Goal: Information Seeking & Learning: Find specific fact

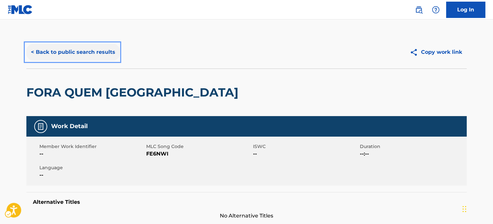
click at [61, 48] on button "< Back to public search results" at bounding box center [72, 52] width 93 height 16
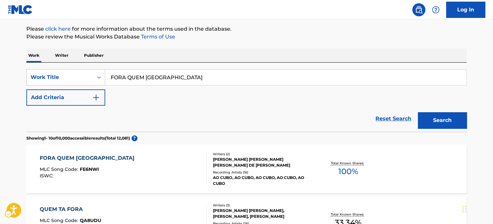
scroll to position [12, 0]
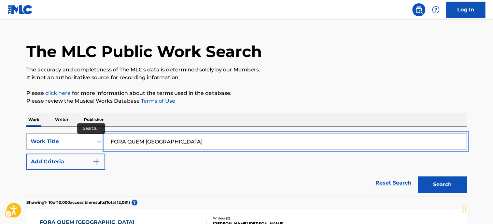
drag, startPoint x: 172, startPoint y: 143, endPoint x: 104, endPoint y: 147, distance: 67.8
click at [171, 143] on input "FORA QUEM USA" at bounding box center [285, 141] width 361 height 16
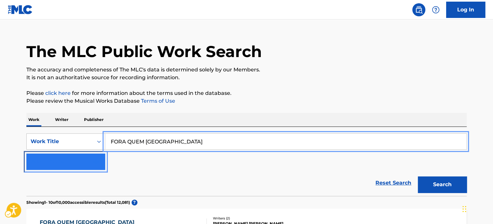
click at [74, 155] on button "Add Criteria" at bounding box center [65, 161] width 79 height 16
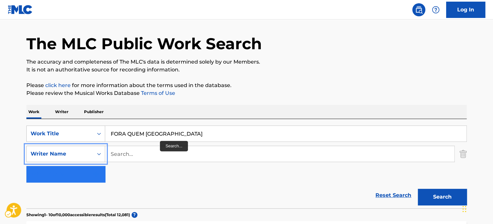
scroll to position [44, 0]
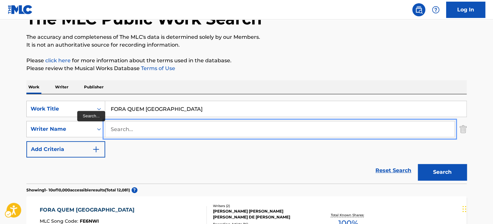
click at [151, 126] on input "Search..." at bounding box center [279, 129] width 349 height 16
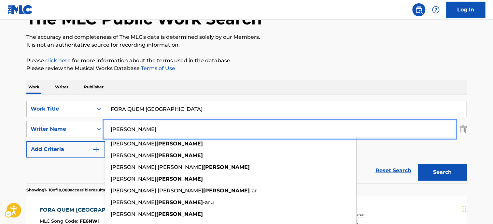
type input "okeke"
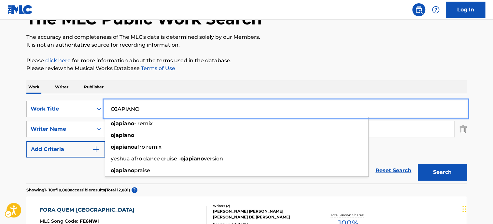
type input "OJAPIANO"
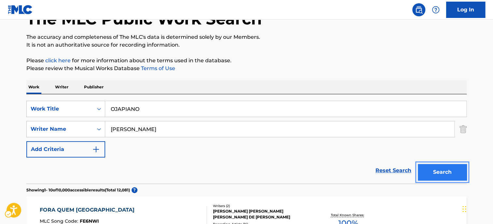
click at [418, 164] on button "Search" at bounding box center [442, 172] width 49 height 16
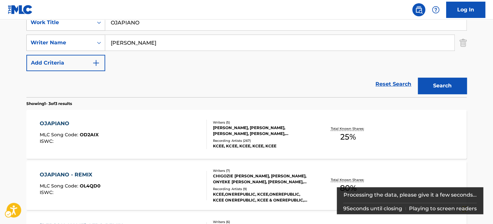
scroll to position [142, 0]
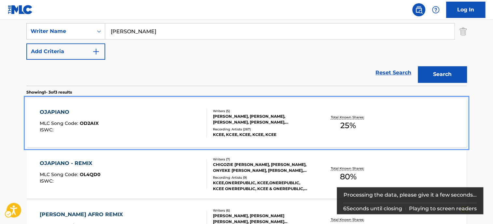
click at [135, 112] on div "OJAPIANO MLC Song Code : OD2AIX ISWC :" at bounding box center [123, 122] width 167 height 29
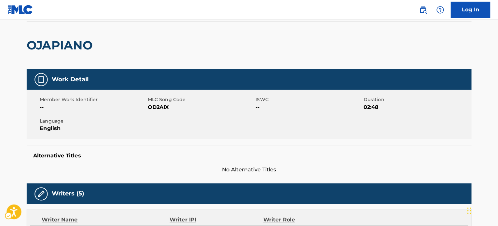
scroll to position [33, 0]
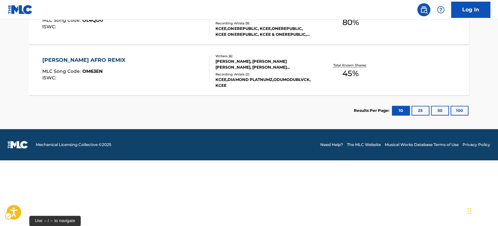
scroll to position [142, 0]
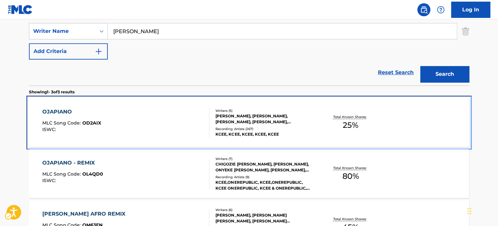
click at [124, 121] on div "OJAPIANO MLC Song Code : OD2AIX ISWC :" at bounding box center [125, 122] width 167 height 29
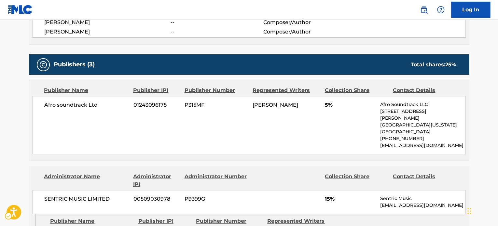
scroll to position [349, 0]
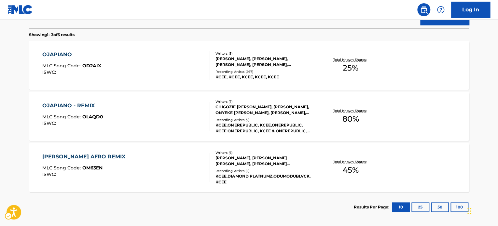
scroll to position [197, 0]
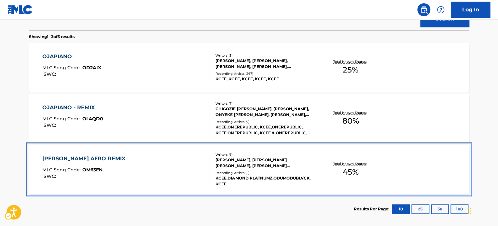
click at [175, 159] on div "OJAPIANO AFRO REMIX MLC Song Code : OM63EN ISWC :" at bounding box center [125, 169] width 167 height 29
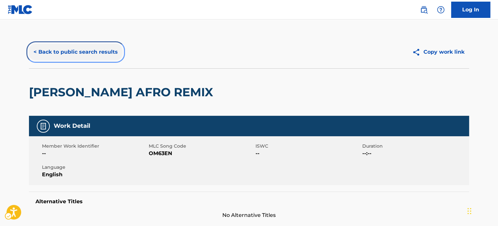
click at [90, 51] on button "< Back to public search results" at bounding box center [75, 52] width 93 height 16
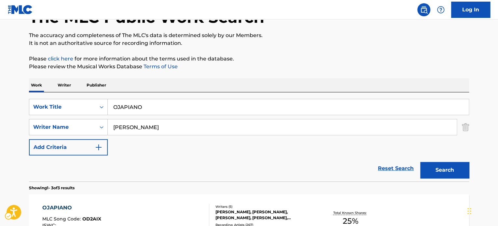
scroll to position [35, 0]
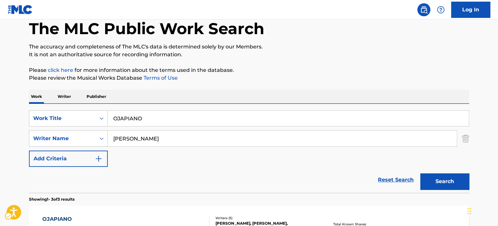
click at [196, 109] on div "SearchWithCriteriaaefc2138-dda9-4567-bf24-91dac6275d86 Work Title OJAPIANO Sear…" at bounding box center [249, 148] width 440 height 89
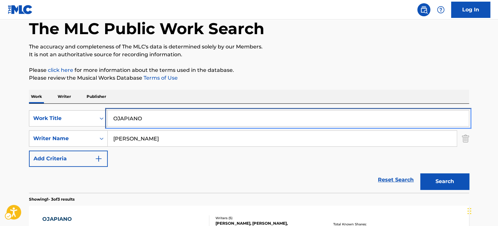
click at [197, 113] on input "OJAPIANO" at bounding box center [288, 119] width 361 height 16
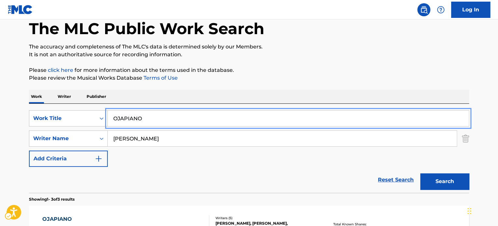
paste input "jaginger"
type input "Ojaginger"
click at [375, 71] on p "Please click here | New Window for more information about the terms used in the…" at bounding box center [249, 70] width 440 height 8
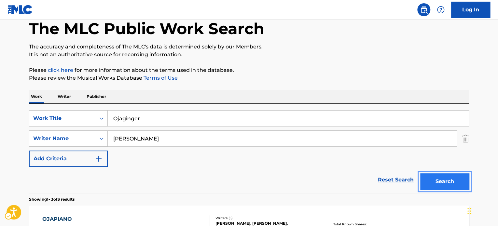
click at [443, 179] on button "Search" at bounding box center [444, 182] width 49 height 16
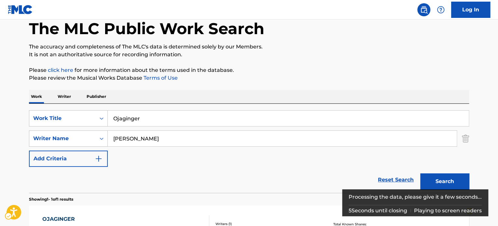
scroll to position [100, 0]
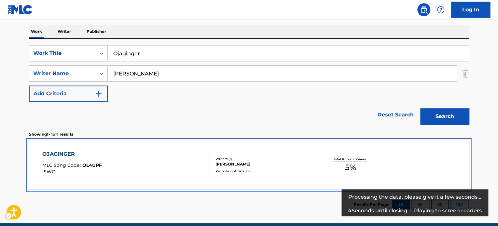
click at [261, 148] on div "OJAGINGER MLC Song Code : OL4UPF ISWC : Writers ( 1 ) BENJAMIN OKEKE Recording …" at bounding box center [249, 165] width 440 height 49
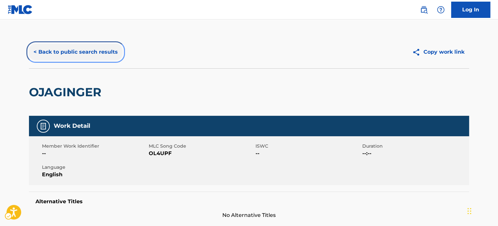
click at [69, 48] on button "< Back to public search results" at bounding box center [75, 52] width 93 height 16
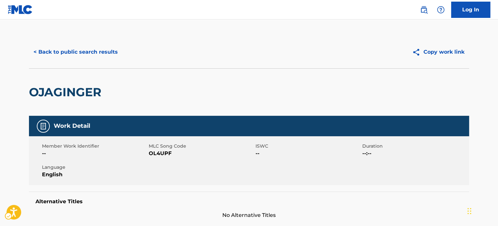
scroll to position [91, 0]
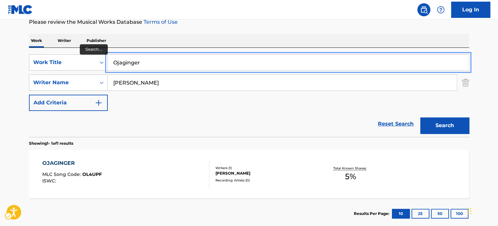
drag, startPoint x: 147, startPoint y: 64, endPoint x: 227, endPoint y: 47, distance: 81.6
click at [147, 64] on input "Ojaginger" at bounding box center [288, 63] width 361 height 16
paste input "Egopiano"
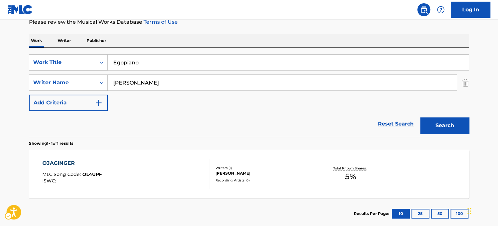
click at [255, 34] on div "Work Writer Publisher" at bounding box center [249, 41] width 440 height 14
click at [438, 119] on button "Search" at bounding box center [444, 126] width 49 height 16
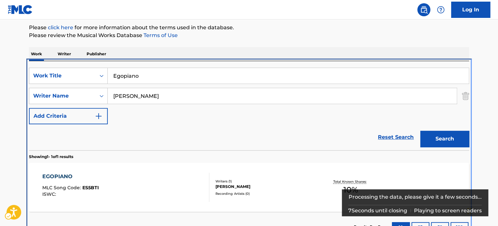
scroll to position [93, 0]
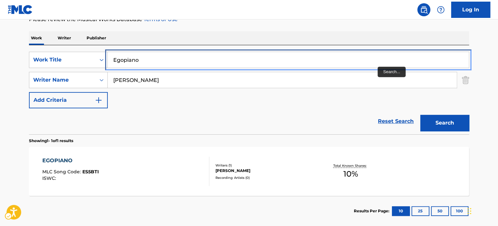
click at [306, 52] on input "Egopiano" at bounding box center [288, 60] width 361 height 16
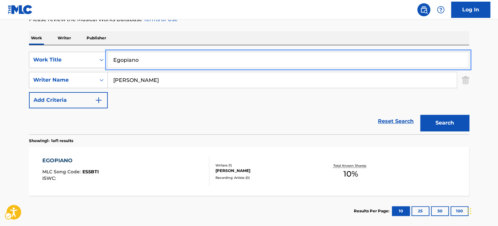
paste input "wu Eji"
type input "Egwu Eji"
drag, startPoint x: 317, startPoint y: 40, endPoint x: 323, endPoint y: 45, distance: 8.1
click at [318, 41] on div "Work Writer Publisher" at bounding box center [249, 38] width 440 height 14
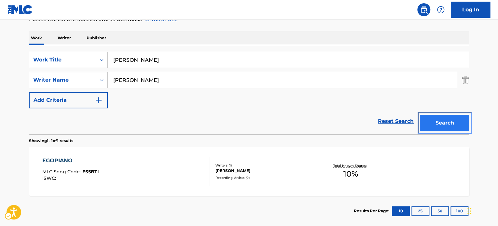
click at [448, 130] on button "Search" at bounding box center [444, 123] width 49 height 16
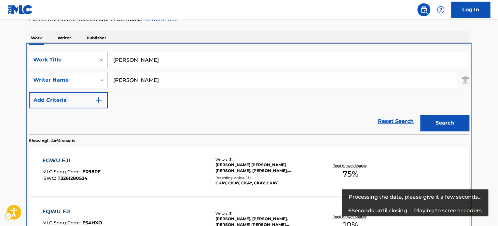
scroll to position [138, 0]
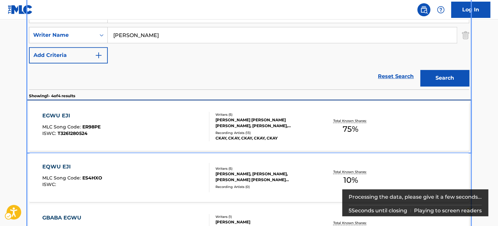
click at [178, 128] on div "EGWU EJI MLC Song Code : ER98PE ISWC : T3261280524" at bounding box center [125, 126] width 167 height 29
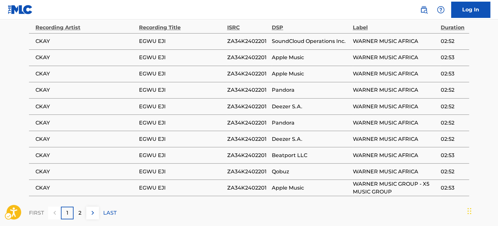
scroll to position [521, 0]
click at [240, 83] on td "ZA34K2402201" at bounding box center [249, 90] width 45 height 16
copy span "ZA34K2402201"
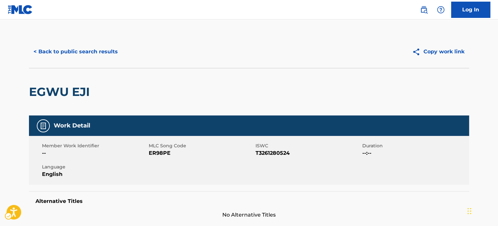
scroll to position [0, 0]
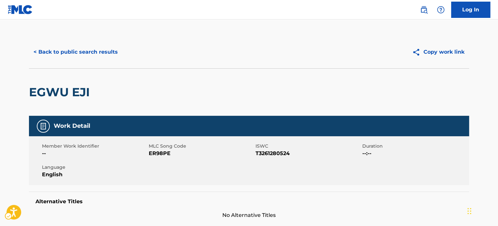
click at [275, 153] on span "ISWC - T3261280524" at bounding box center [308, 154] width 105 height 8
click at [274, 153] on span "ISWC - T3261280524" at bounding box center [308, 154] width 105 height 8
copy span "T3261280524"
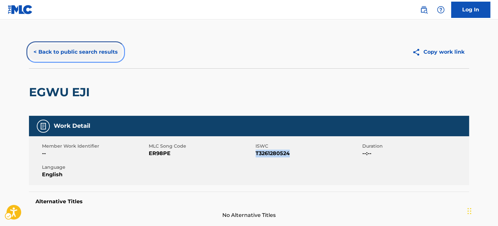
click at [79, 53] on button "< Back to public search results" at bounding box center [75, 52] width 93 height 16
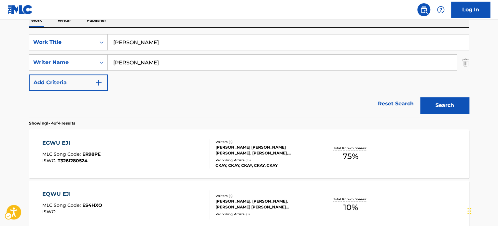
scroll to position [73, 0]
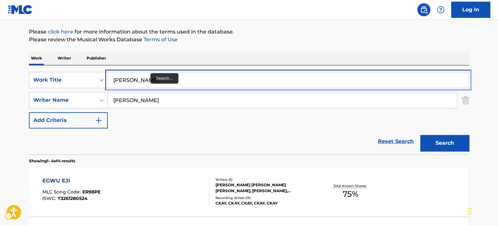
click at [148, 78] on input "Egwu Eji" at bounding box center [288, 80] width 361 height 16
paste input "Ifedinma"
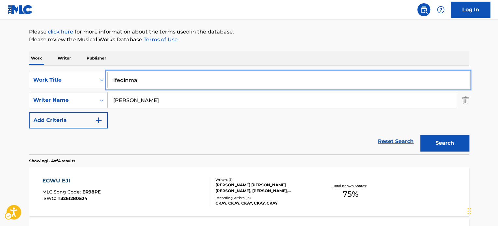
type input "Ifedinma"
click at [335, 40] on p "Please review the Musical Works Database Terms of Use" at bounding box center [249, 40] width 440 height 8
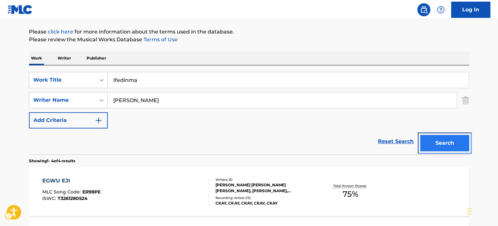
click at [433, 140] on button "Search" at bounding box center [444, 143] width 49 height 16
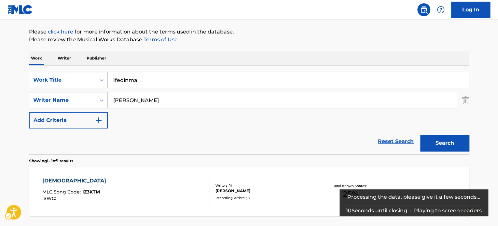
scroll to position [128, 0]
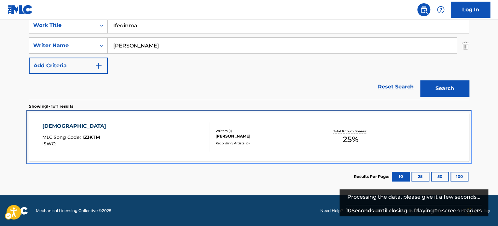
click at [257, 142] on div "Recording Artists ( 0 )" at bounding box center [265, 143] width 98 height 5
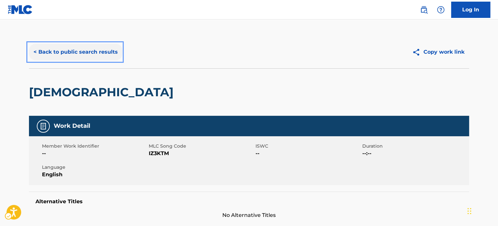
click at [86, 49] on button "< Back to public search results" at bounding box center [75, 52] width 93 height 16
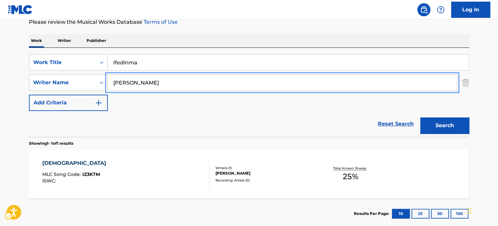
click at [167, 81] on input "okeke" at bounding box center [282, 83] width 349 height 16
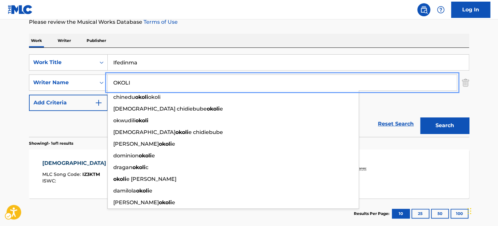
type input "OKOLI"
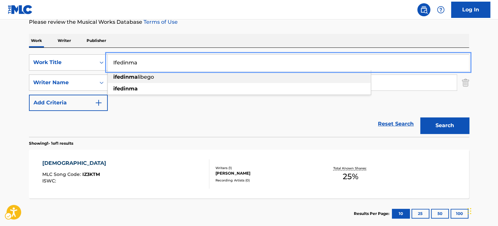
paste input "Promise Keeper"
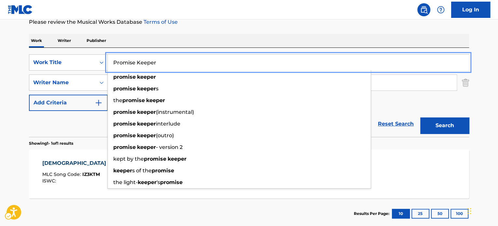
type input "Promise Keeper"
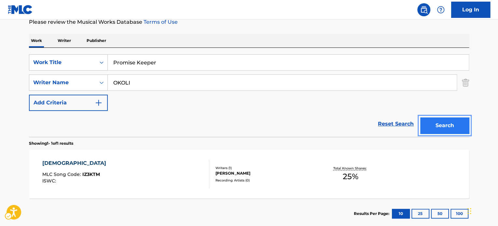
click at [420, 118] on button "Search" at bounding box center [444, 126] width 49 height 16
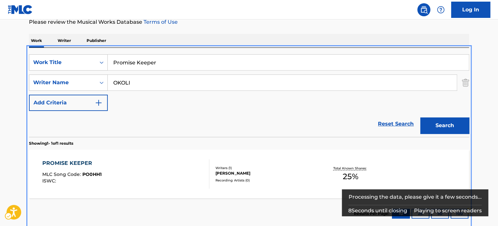
scroll to position [93, 0]
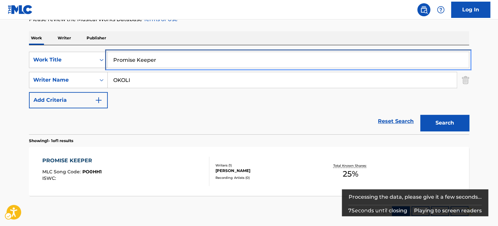
click at [186, 63] on input "Promise Keeper" at bounding box center [288, 60] width 361 height 16
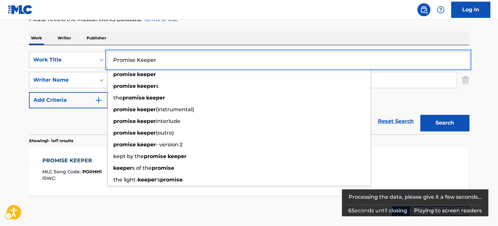
paste input "We will be many"
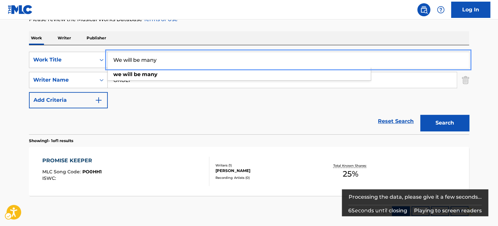
click at [85, 126] on div "Reset Search Search" at bounding box center [249, 121] width 440 height 26
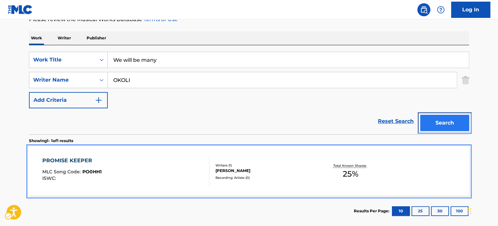
click at [431, 120] on button "Search" at bounding box center [444, 123] width 49 height 16
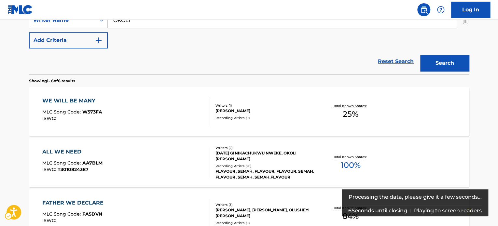
scroll to position [0, 0]
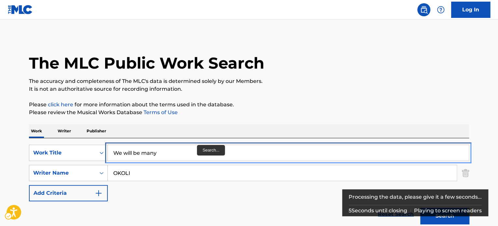
click at [193, 152] on input "We will be many" at bounding box center [288, 153] width 361 height 16
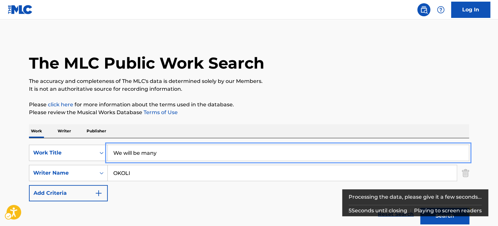
paste input "Glorious"
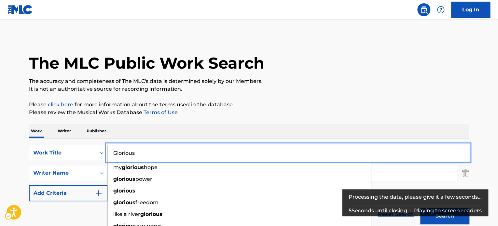
type input "Glorious"
click at [391, 103] on p "Please click here | New Window for more information about the terms used in the…" at bounding box center [249, 105] width 440 height 8
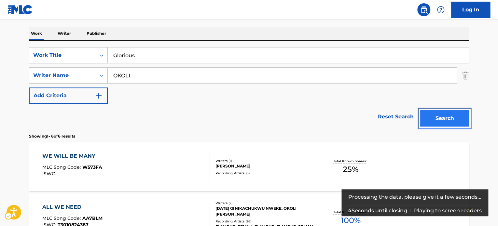
click at [443, 120] on button "Search" at bounding box center [444, 118] width 49 height 16
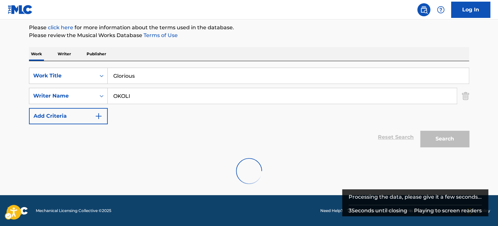
scroll to position [98, 0]
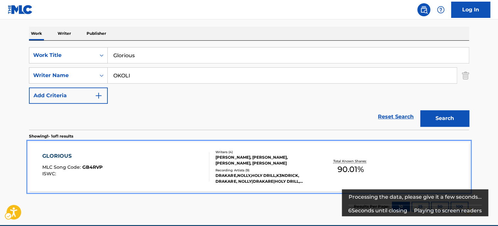
click at [94, 174] on div "ISWC :" at bounding box center [72, 174] width 60 height 5
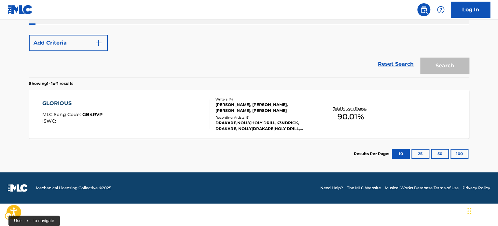
scroll to position [98, 0]
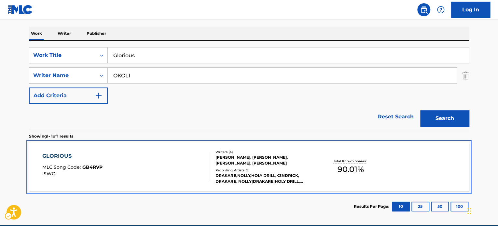
click at [145, 157] on div "GLORIOUS MLC Song Code : GB4RVP ISWC :" at bounding box center [125, 166] width 167 height 29
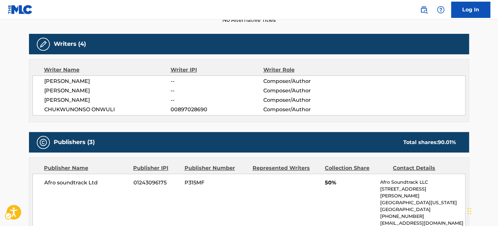
scroll to position [358, 0]
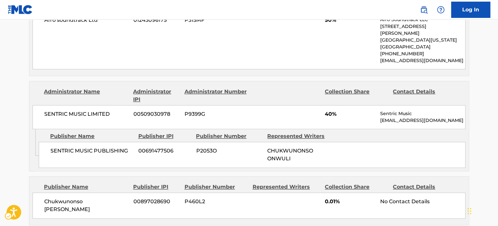
drag, startPoint x: 204, startPoint y: 71, endPoint x: 155, endPoint y: 1, distance: 85.8
click at [204, 71] on div "Publishers (3) Total shares: 90.01 % Publisher Name Publisher IPI Publisher Num…" at bounding box center [249, 97] width 440 height 256
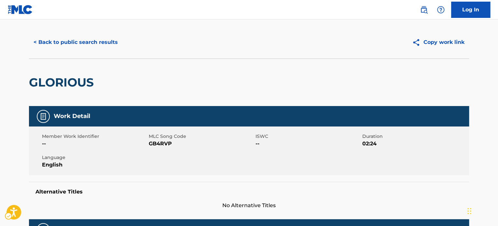
scroll to position [0, 0]
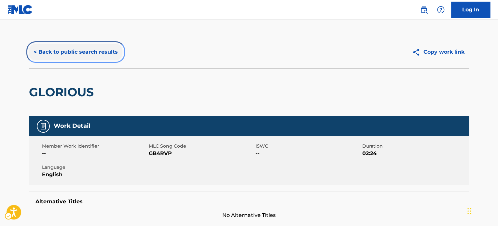
click at [84, 53] on button "< Back to public search results" at bounding box center [75, 52] width 93 height 16
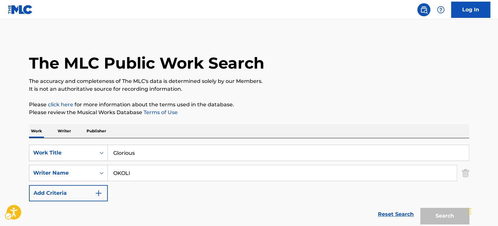
scroll to position [91, 0]
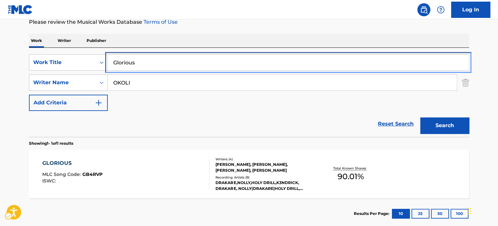
click at [160, 61] on input "Glorious" at bounding box center [288, 63] width 361 height 16
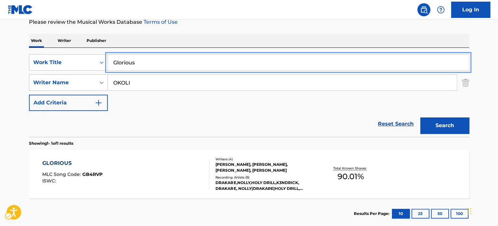
paste input "Elijah EDM"
type input "Elijah EDM"
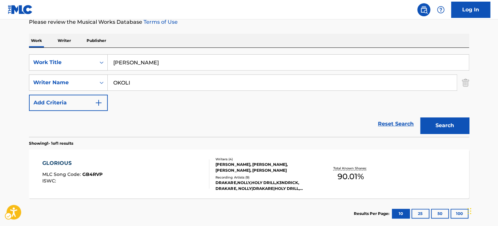
click at [211, 38] on div "Work Writer Publisher" at bounding box center [249, 41] width 440 height 14
click at [439, 127] on button "Search" at bounding box center [444, 126] width 49 height 16
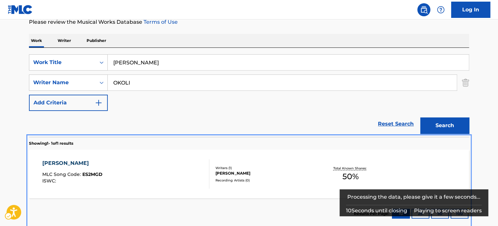
scroll to position [93, 0]
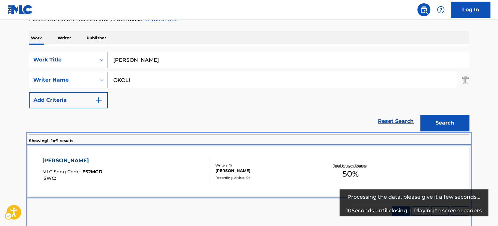
click at [177, 158] on div "ELIJAH EDM MLC Song Code : ES2MGD ISWC :" at bounding box center [125, 171] width 167 height 29
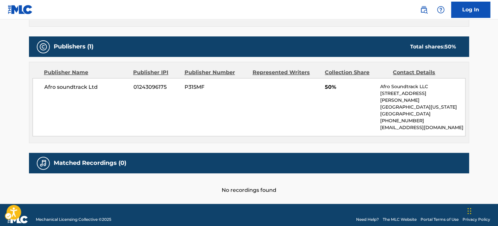
scroll to position [269, 0]
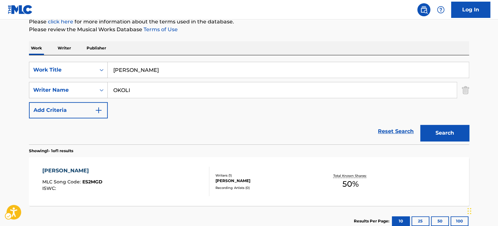
scroll to position [30, 0]
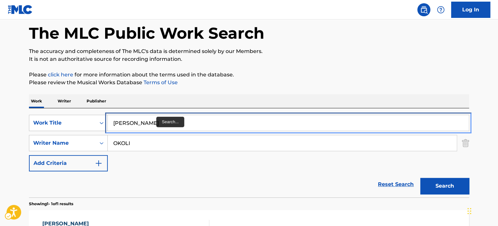
click at [157, 122] on input "Elijah EDM" at bounding box center [288, 123] width 361 height 16
paste input "Joy in Chaos"
click at [303, 90] on div "The MLC Public Work Search The accuracy and completeness of The MLC's data is d…" at bounding box center [249, 148] width 456 height 284
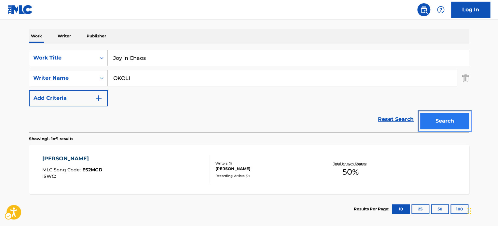
click at [448, 113] on button "Search" at bounding box center [444, 121] width 49 height 16
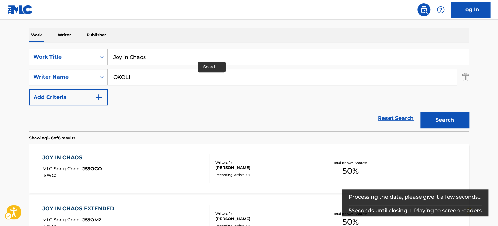
scroll to position [40, 0]
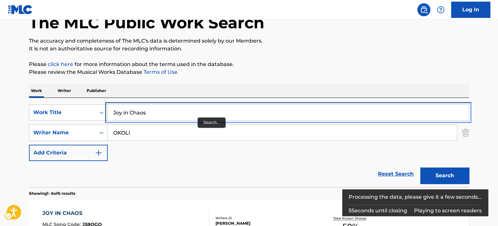
drag, startPoint x: 181, startPoint y: 118, endPoint x: 247, endPoint y: 92, distance: 71.3
click at [181, 118] on input "Joy in Chaos" at bounding box center [288, 113] width 361 height 16
paste input "Yeshua"
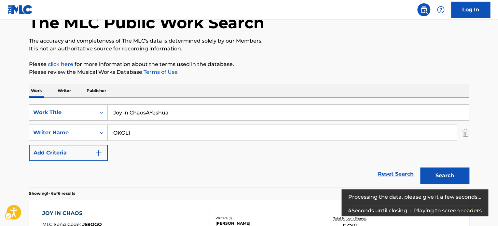
click at [223, 104] on div "SearchWithCriteriaaefc2138-dda9-4567-bf24-91dac6275d86 Work Title Joy in ChaosA…" at bounding box center [249, 142] width 440 height 89
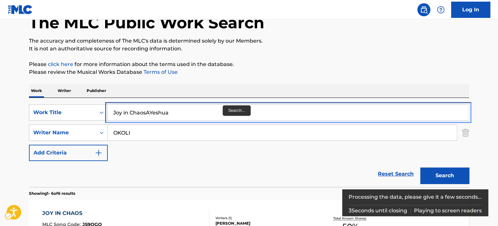
click at [223, 110] on input "Joy in ChaosAYeshua" at bounding box center [288, 113] width 361 height 16
paste input "Search..."
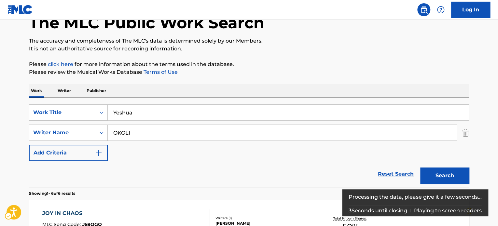
drag, startPoint x: 338, startPoint y: 73, endPoint x: 407, endPoint y: 100, distance: 74.2
click at [339, 73] on p "Please review the Musical Works Database Terms of Use | New Window" at bounding box center [249, 72] width 440 height 8
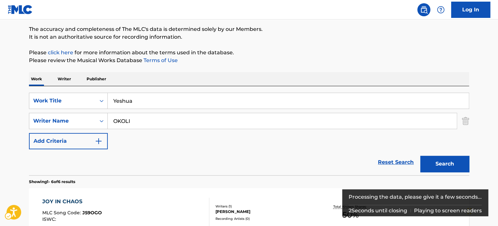
scroll to position [73, 0]
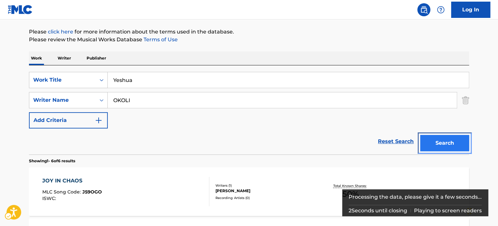
click at [449, 143] on button "Search" at bounding box center [444, 143] width 49 height 16
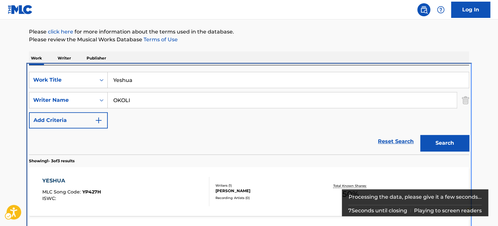
click at [207, 69] on div "SearchWithCriteriaaefc2138-dda9-4567-bf24-91dac6275d86 Work Title Yeshua Search…" at bounding box center [249, 109] width 440 height 89
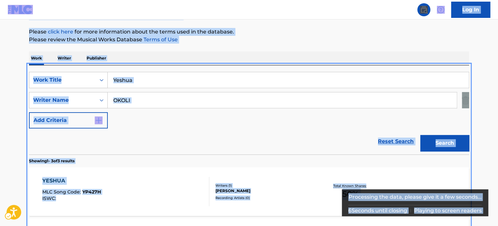
click at [227, 78] on input "Yeshua" at bounding box center [288, 80] width 361 height 16
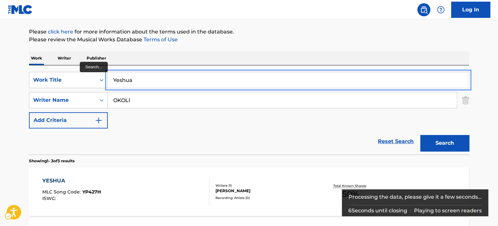
paste input "Serious members"
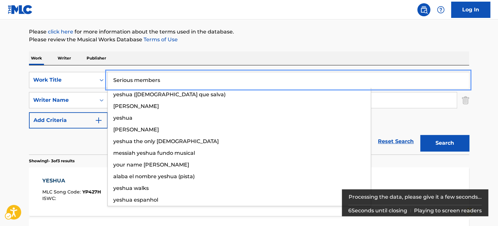
click at [296, 58] on div "Work Writer Publisher" at bounding box center [249, 58] width 440 height 14
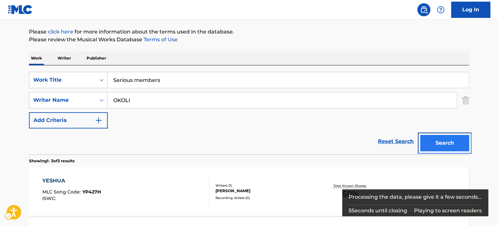
click at [439, 141] on button "Search" at bounding box center [444, 143] width 49 height 16
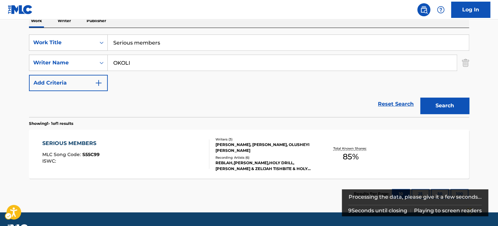
scroll to position [95, 0]
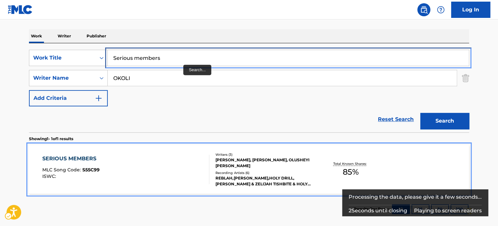
click at [181, 57] on input "Serious members" at bounding box center [288, 58] width 361 height 16
paste input "Awesome God"
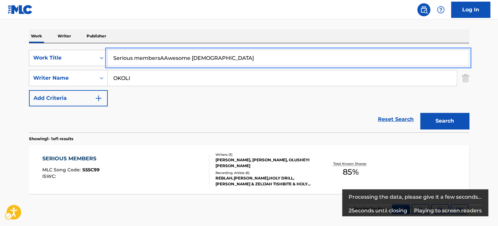
click at [194, 42] on div "Work Writer Publisher" at bounding box center [249, 36] width 440 height 14
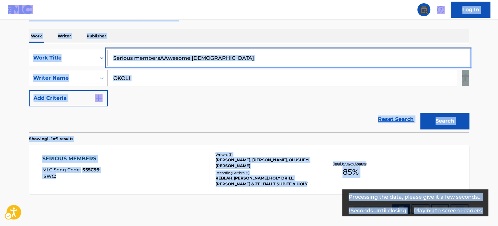
click at [203, 62] on input "Serious membersAAwesome God" at bounding box center [288, 58] width 361 height 16
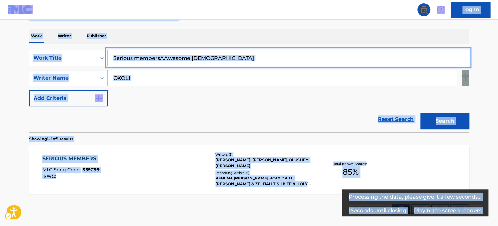
click at [205, 55] on input "Serious membersAAwesome God" at bounding box center [288, 58] width 361 height 16
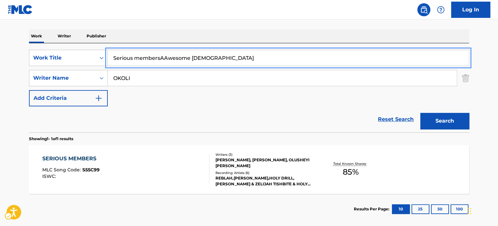
paste input "Search..."
type input "Awesome God"
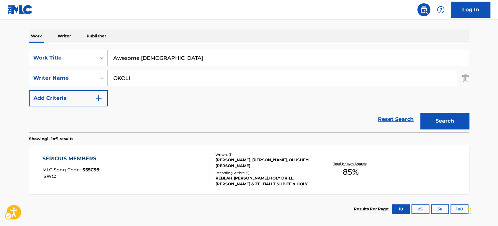
click at [248, 39] on div "Work Writer Publisher" at bounding box center [249, 36] width 440 height 14
click at [458, 123] on button "Search" at bounding box center [444, 121] width 49 height 16
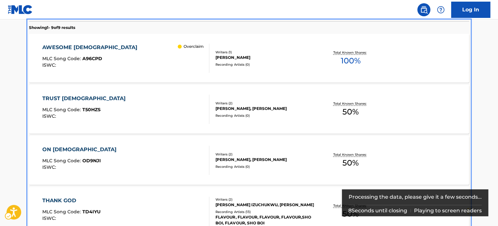
scroll to position [195, 0]
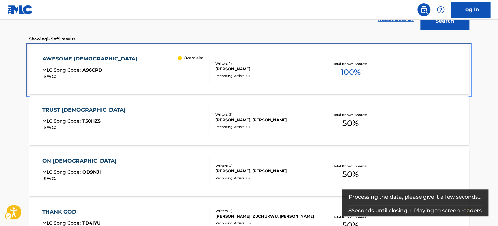
click at [152, 71] on div "AWESOME GOD MLC Song Code : A96CPD ISWC : Overclaim" at bounding box center [125, 69] width 167 height 29
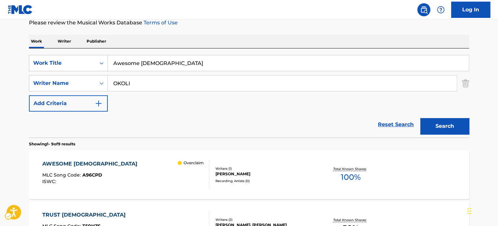
scroll to position [36, 0]
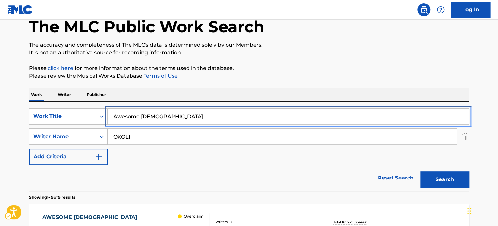
click at [173, 116] on input "Awesome God" at bounding box center [288, 117] width 361 height 16
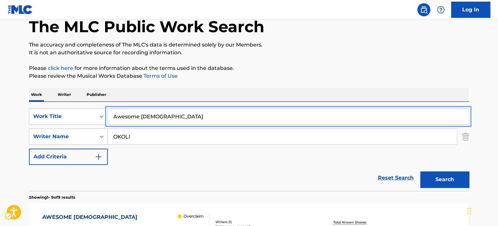
paste input "Promise Keeper"
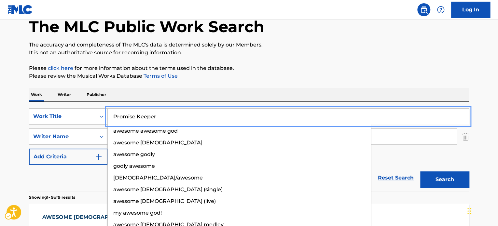
click at [309, 94] on div "Work Writer Publisher" at bounding box center [249, 95] width 440 height 14
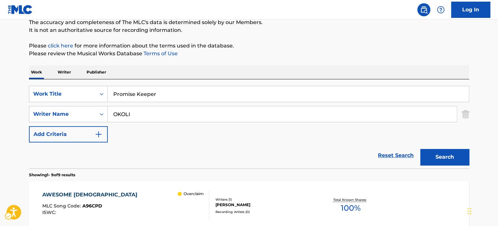
scroll to position [69, 0]
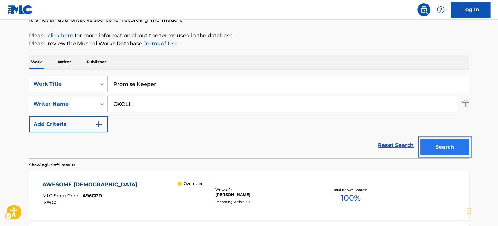
click at [424, 141] on button "Search" at bounding box center [444, 147] width 49 height 16
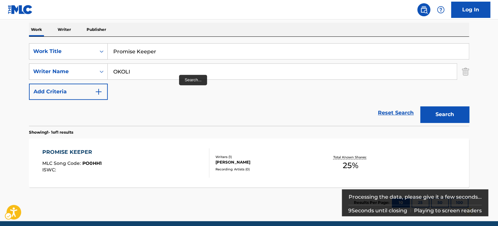
scroll to position [102, 0]
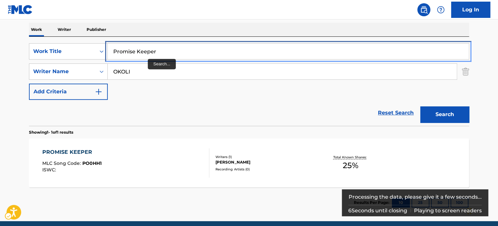
drag, startPoint x: 149, startPoint y: 53, endPoint x: 152, endPoint y: 51, distance: 3.9
click at [149, 53] on input "Promise Keeper" at bounding box center [288, 52] width 361 height 16
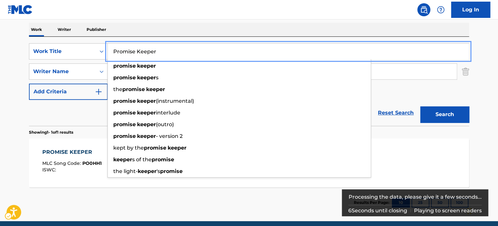
paste input "We will be many"
click at [176, 37] on div "SearchWithCriteriaaefc2138-dda9-4567-bf24-91dac6275d86 Work Title We will be ma…" at bounding box center [249, 81] width 440 height 89
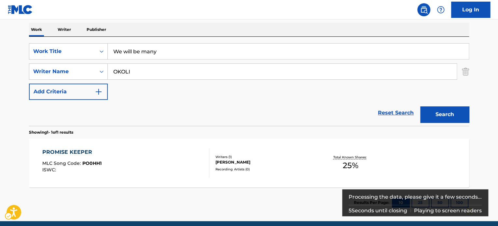
click at [452, 105] on div "Search" at bounding box center [443, 113] width 52 height 26
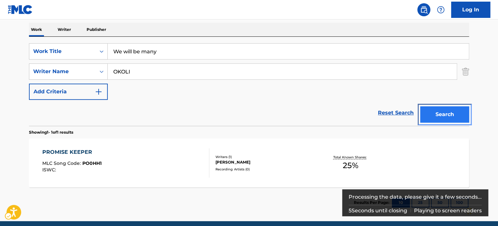
click at [452, 106] on button "Search" at bounding box center [444, 114] width 49 height 16
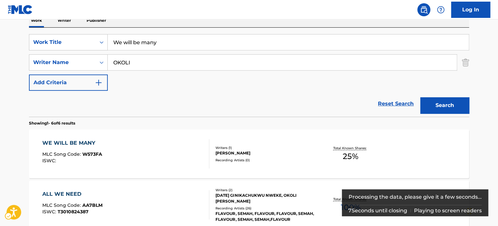
scroll to position [73, 0]
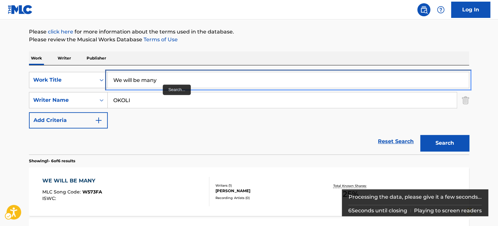
click at [169, 82] on input "We will be many" at bounding box center [288, 80] width 361 height 16
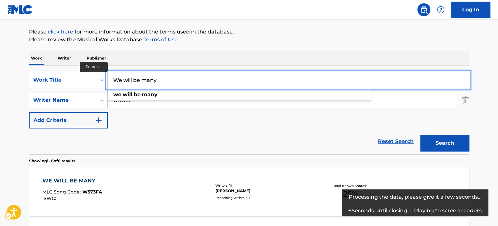
paste input "Can't see shege"
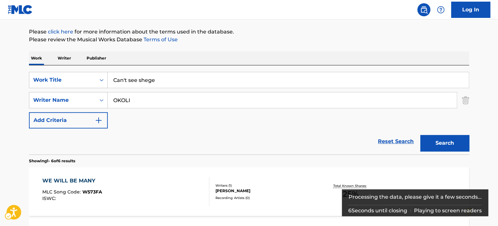
drag, startPoint x: 238, startPoint y: 55, endPoint x: 244, endPoint y: 55, distance: 5.9
click at [239, 54] on div "Work Writer Publisher" at bounding box center [249, 58] width 440 height 14
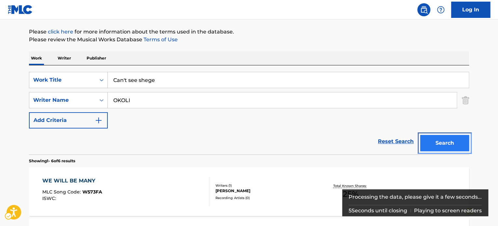
click at [464, 137] on button "Search" at bounding box center [444, 143] width 49 height 16
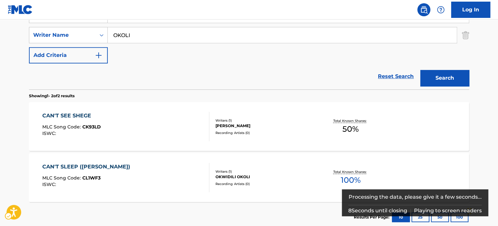
scroll to position [105, 0]
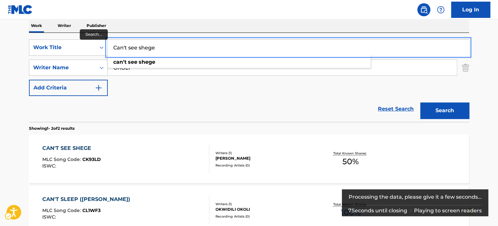
click at [172, 47] on input "Can't see shege" at bounding box center [288, 48] width 361 height 16
paste input "Father we declar"
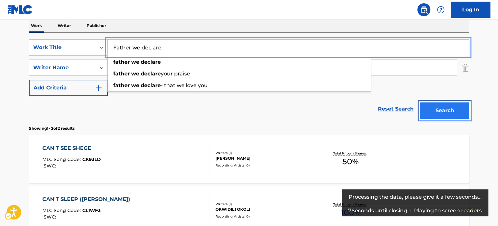
click at [450, 110] on button "Search" at bounding box center [444, 111] width 49 height 16
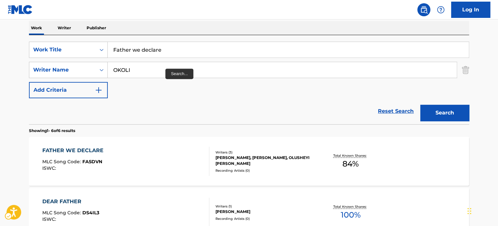
scroll to position [32, 0]
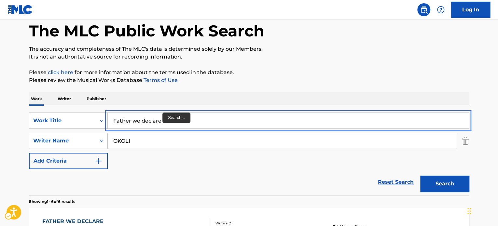
click at [163, 117] on input "Father we declare" at bounding box center [288, 121] width 361 height 16
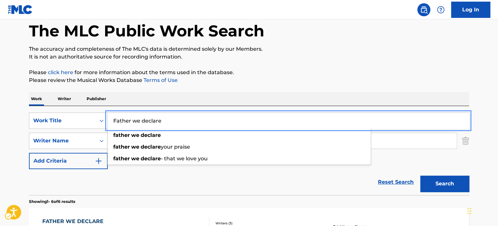
paste input "Emmanuel"
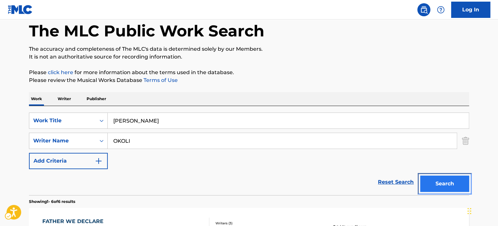
click at [431, 181] on button "Search" at bounding box center [444, 184] width 49 height 16
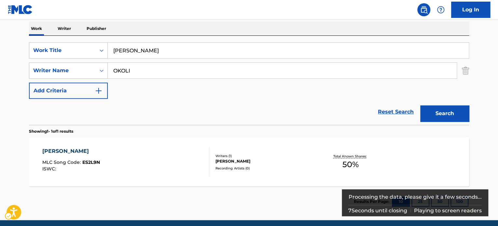
scroll to position [91, 0]
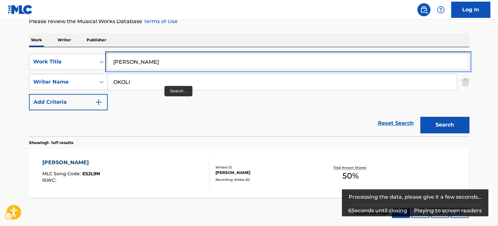
click at [164, 69] on div "Emmanuel" at bounding box center [288, 62] width 361 height 16
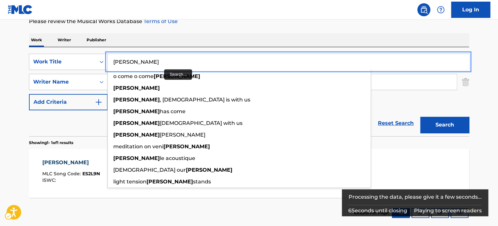
paste input "Imole"
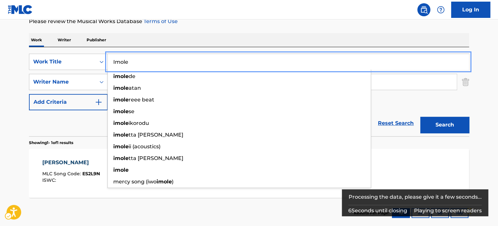
drag, startPoint x: 273, startPoint y: 40, endPoint x: 279, endPoint y: 40, distance: 5.9
click at [275, 40] on div "Work Writer Publisher" at bounding box center [249, 40] width 440 height 14
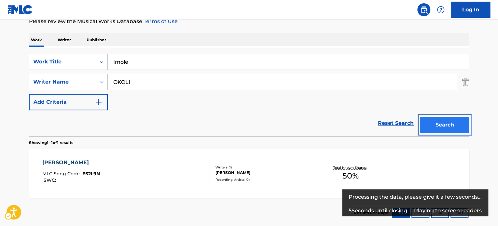
click at [456, 125] on button "Search" at bounding box center [444, 125] width 49 height 16
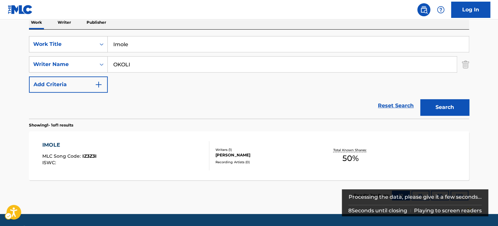
scroll to position [93, 0]
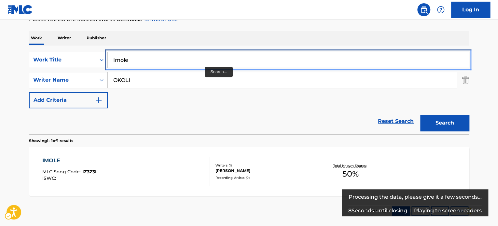
drag, startPoint x: 203, startPoint y: 60, endPoint x: 216, endPoint y: 56, distance: 14.1
click at [203, 60] on input "Imole" at bounding box center [288, 60] width 361 height 16
paste input "More Joy Remix"
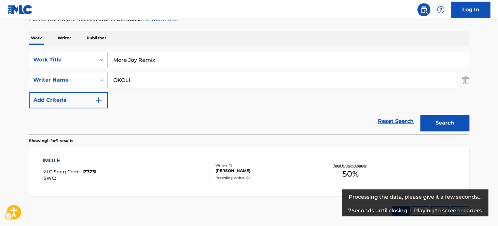
click at [259, 40] on div "Work Writer Publisher" at bounding box center [249, 38] width 440 height 14
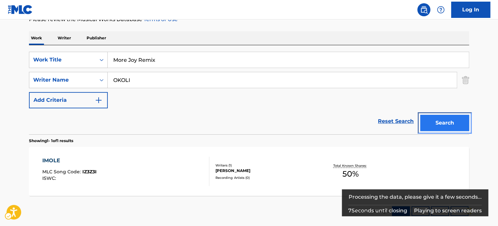
click at [429, 122] on button "Search" at bounding box center [444, 123] width 49 height 16
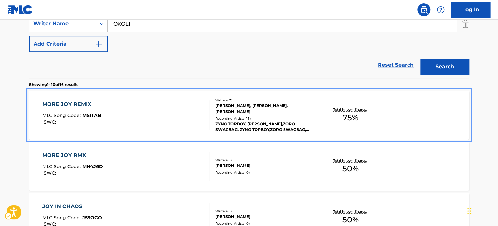
scroll to position [19, 0]
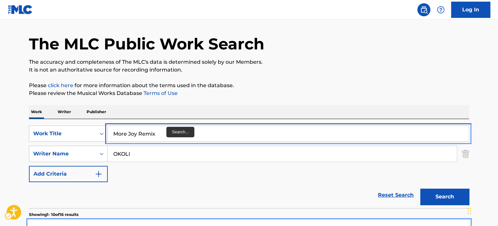
click at [167, 130] on input "More Joy Remix" at bounding box center [288, 134] width 361 height 16
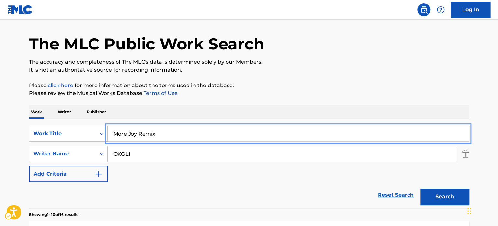
paste input "Blessings"
type input "Blessings"
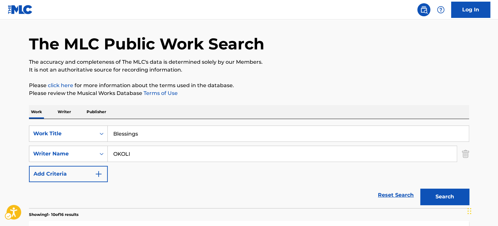
click at [349, 95] on p "Please review the Musical Works Database Terms of Use | New Window" at bounding box center [249, 94] width 440 height 8
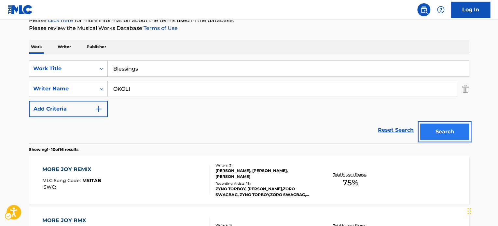
click at [445, 130] on button "Search" at bounding box center [444, 132] width 49 height 16
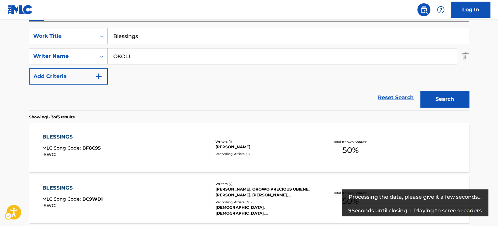
scroll to position [149, 0]
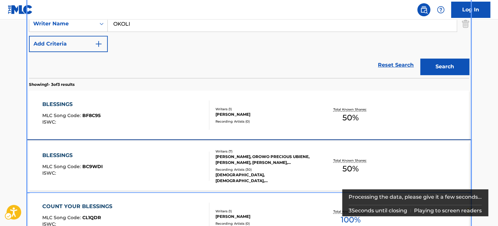
click at [272, 162] on div "EMEKA ANSLEM OKOLIE, OROWO PRECIOUS UBIENE, STANLEY AMANZE UNOGU, KENNETH UCHEN…" at bounding box center [265, 160] width 98 height 12
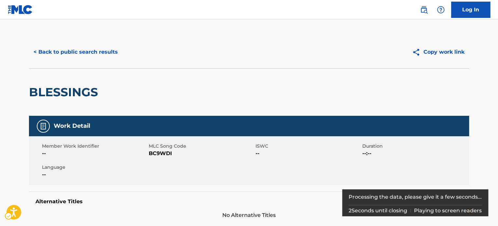
scroll to position [163, 0]
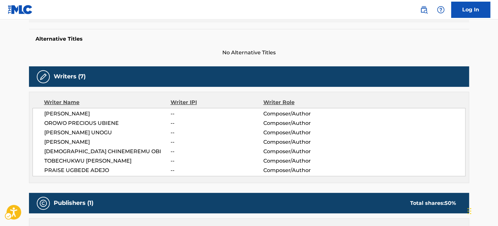
click at [253, 152] on span "--" at bounding box center [217, 152] width 92 height 8
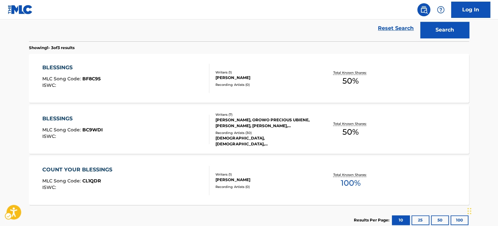
scroll to position [56, 0]
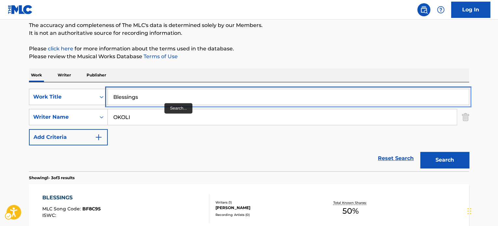
click at [161, 98] on input "Blessings" at bounding box center [288, 97] width 361 height 16
paste input "Olisa"
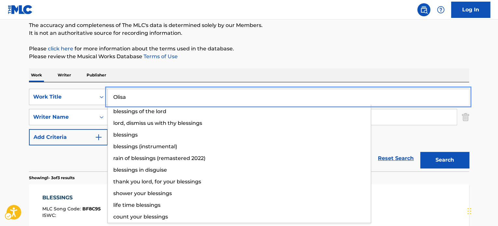
click at [262, 69] on div "Work Writer Publisher" at bounding box center [249, 75] width 440 height 14
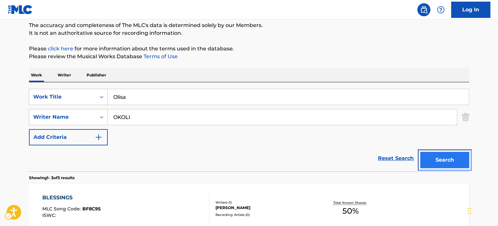
click at [437, 161] on button "Search" at bounding box center [444, 160] width 49 height 16
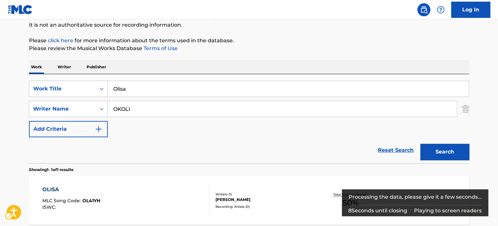
scroll to position [63, 0]
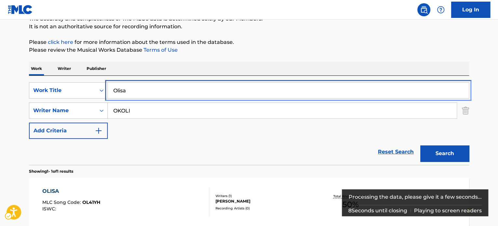
click at [141, 87] on input "Olisa" at bounding box center [288, 91] width 361 height 16
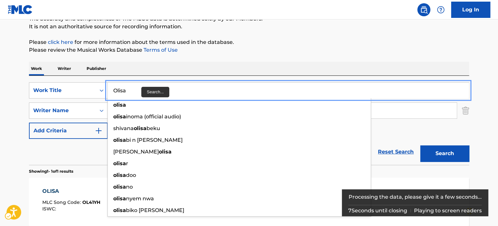
paste input "Adullam"
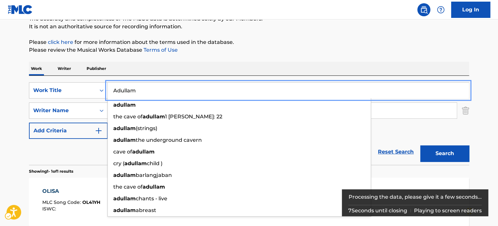
type input "Adullam"
click at [287, 47] on p "Please review the Musical Works Database Terms of Use | New Window" at bounding box center [249, 50] width 440 height 8
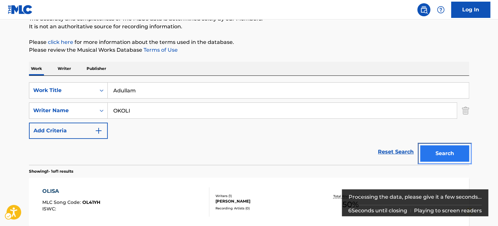
click at [429, 147] on button "Search" at bounding box center [444, 154] width 49 height 16
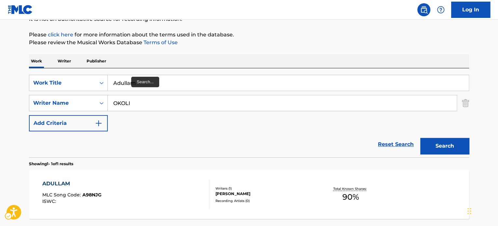
scroll to position [30, 0]
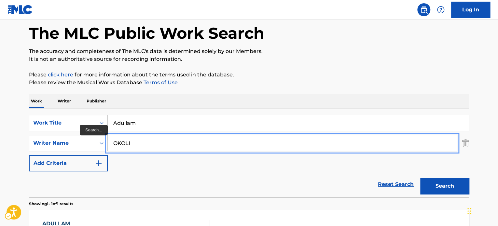
click at [145, 143] on input "OKOLI" at bounding box center [282, 143] width 349 height 16
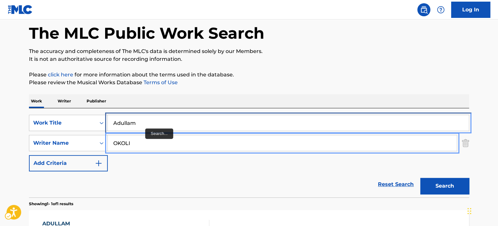
click at [145, 123] on input "Adullam" at bounding box center [288, 123] width 361 height 16
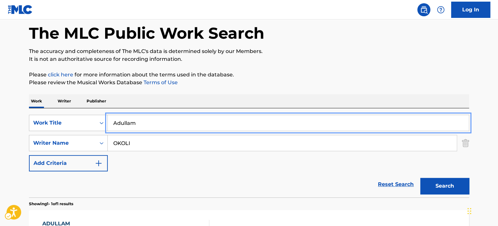
click at [145, 123] on input "Adullam" at bounding box center [288, 123] width 361 height 16
click at [174, 101] on div "Work Writer Publisher" at bounding box center [249, 101] width 440 height 14
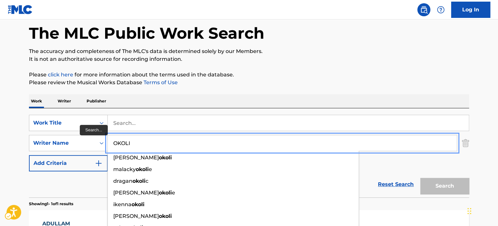
click at [157, 141] on input "OKOLI" at bounding box center [282, 143] width 349 height 16
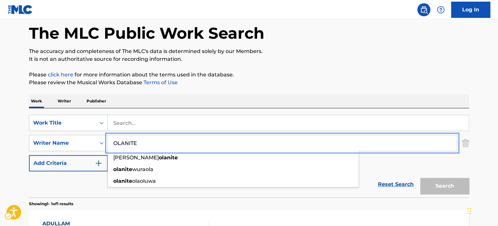
type input "OLANITE"
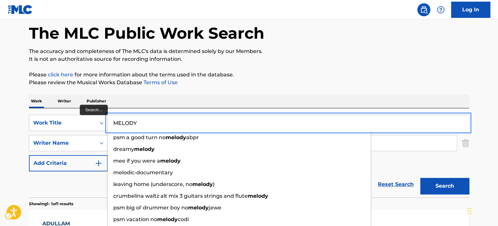
type input "MELODY"
click at [420, 178] on button "Search" at bounding box center [444, 186] width 49 height 16
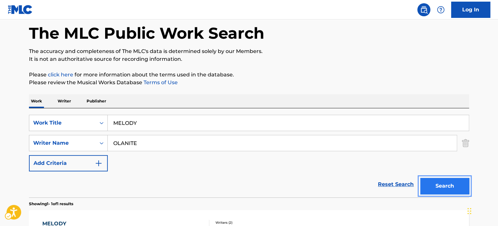
click at [420, 178] on button "Search" at bounding box center [444, 186] width 49 height 16
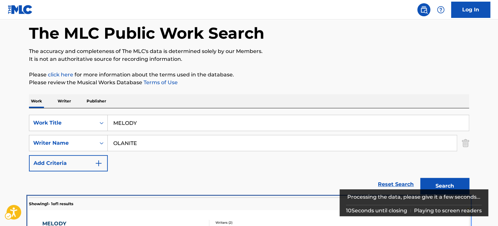
scroll to position [93, 0]
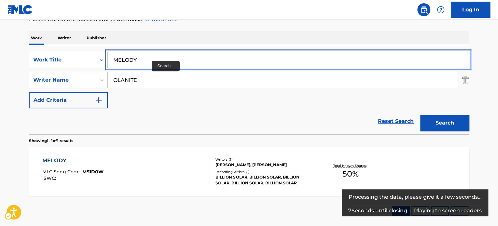
click at [152, 61] on input "MELODY" at bounding box center [288, 60] width 361 height 16
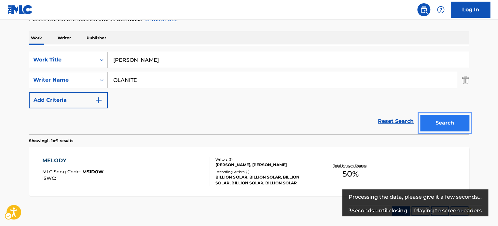
click at [420, 115] on button "Search" at bounding box center [444, 123] width 49 height 16
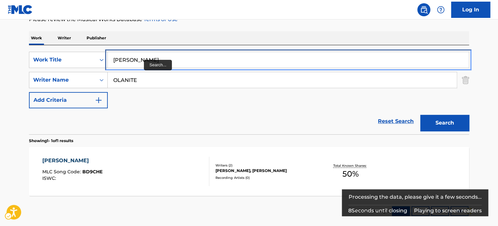
click at [144, 60] on input "BEAMER" at bounding box center [288, 60] width 361 height 16
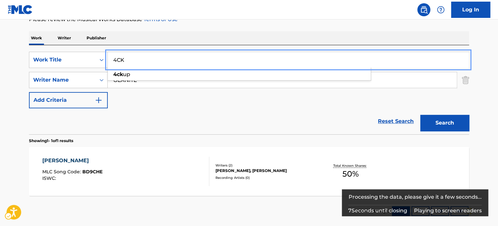
type input "4CK"
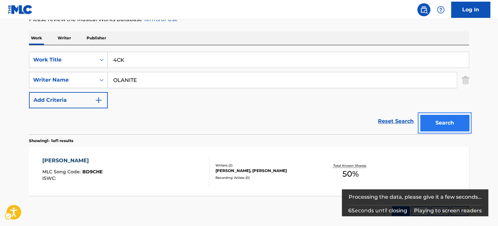
click at [420, 115] on button "Search" at bounding box center [444, 123] width 49 height 16
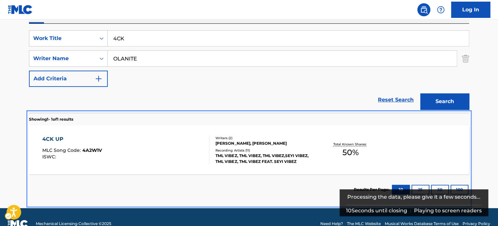
scroll to position [126, 0]
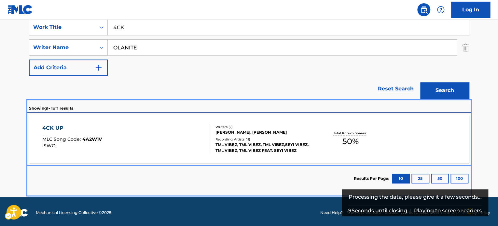
click at [175, 134] on div "4CK UP MLC Song Code : 4A2W1V ISWC :" at bounding box center [125, 138] width 167 height 29
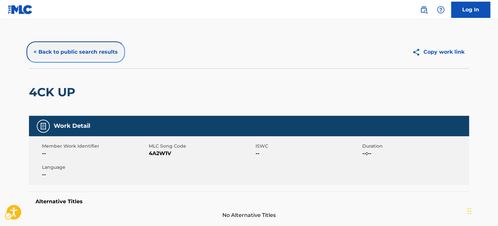
click at [87, 56] on button "< Back to public search results" at bounding box center [75, 52] width 93 height 16
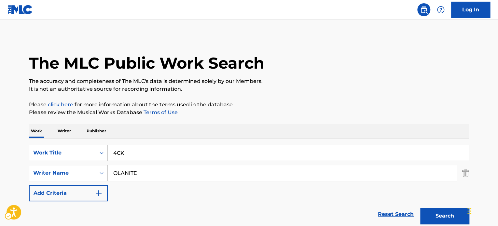
scroll to position [91, 0]
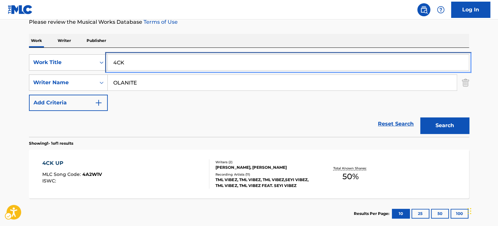
click at [148, 62] on input "4CK" at bounding box center [288, 63] width 361 height 16
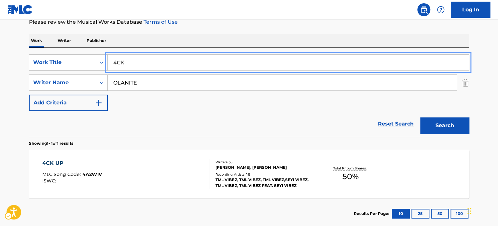
paste input "Wotowoto Seasoning"
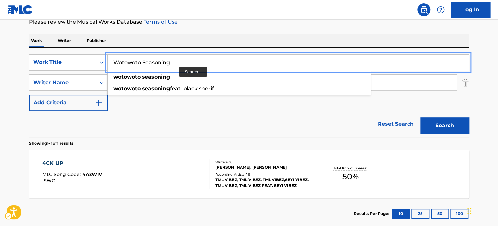
type input "Wotowoto Seasoning"
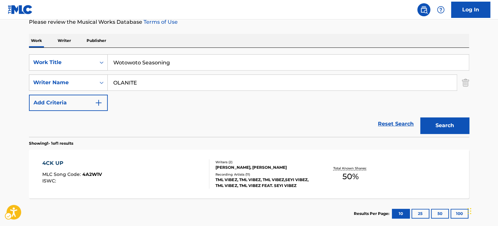
drag, startPoint x: 203, startPoint y: 42, endPoint x: 181, endPoint y: 80, distance: 44.1
click at [204, 42] on div "Work Writer Publisher" at bounding box center [249, 41] width 440 height 14
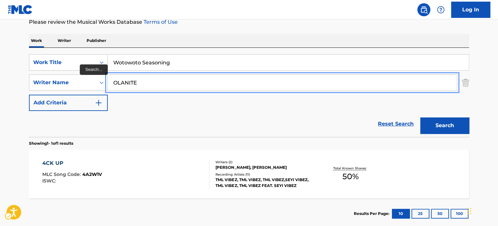
click at [181, 83] on input "OLANITE" at bounding box center [282, 83] width 349 height 16
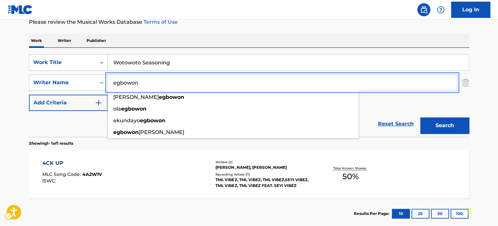
type input "egbowon"
click at [420, 118] on button "Search" at bounding box center [444, 126] width 49 height 16
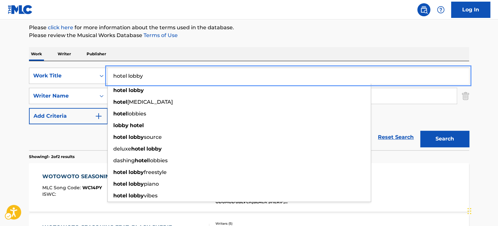
click at [420, 131] on button "Search" at bounding box center [444, 139] width 49 height 16
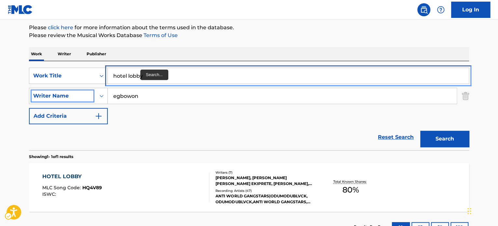
click at [143, 74] on input "hotel lobby" at bounding box center [288, 76] width 361 height 16
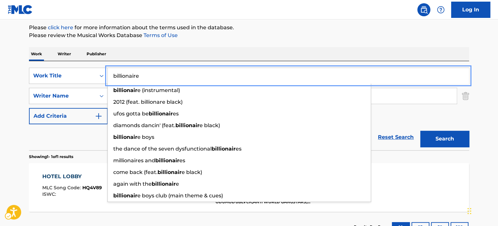
type input "billionaire"
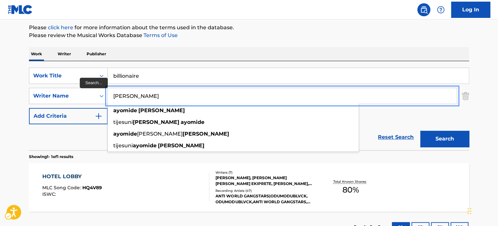
type input "ajayi ayomide"
click at [420, 131] on button "Search" at bounding box center [444, 139] width 49 height 16
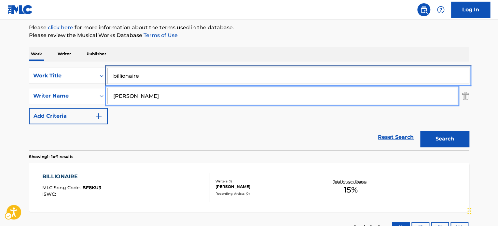
click at [142, 74] on input "billionaire" at bounding box center [288, 76] width 361 height 16
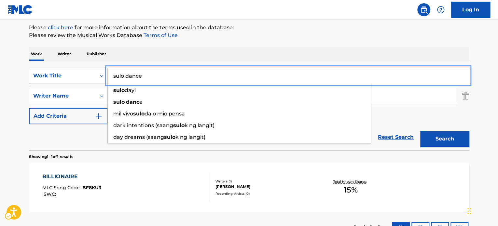
type input "sulo dance"
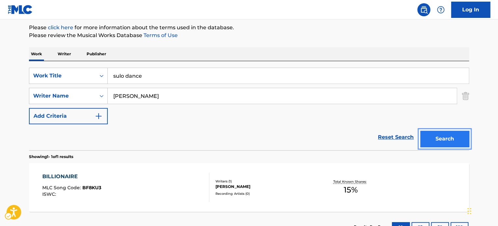
click at [420, 131] on button "Search" at bounding box center [444, 139] width 49 height 16
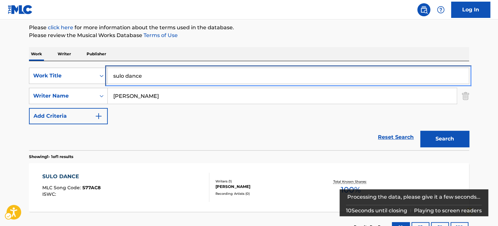
click at [142, 74] on input "sulo dance" at bounding box center [288, 76] width 361 height 16
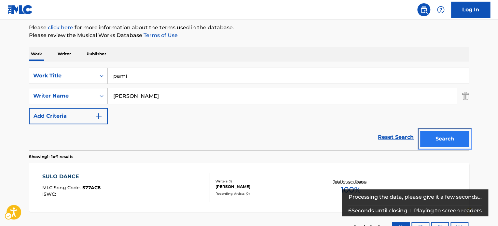
click at [420, 131] on button "Search" at bounding box center [444, 139] width 49 height 16
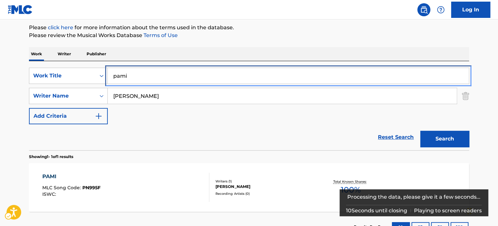
click at [142, 74] on input "pami" at bounding box center [288, 76] width 361 height 16
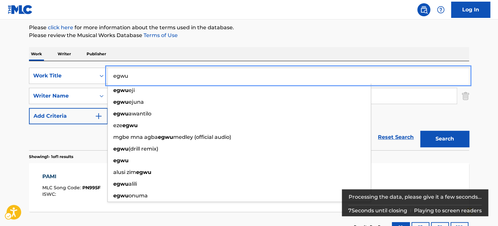
type input "egwu"
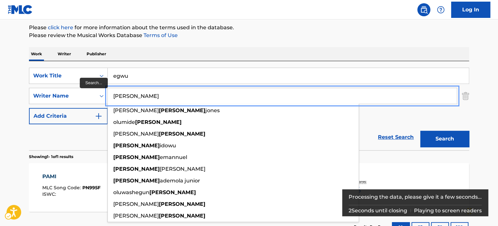
click at [420, 131] on button "Search" at bounding box center [444, 139] width 49 height 16
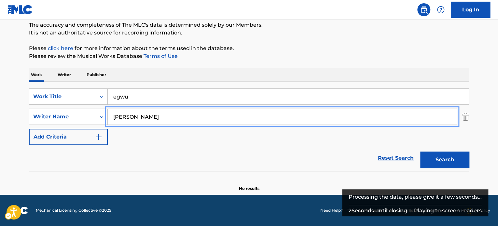
scroll to position [56, 0]
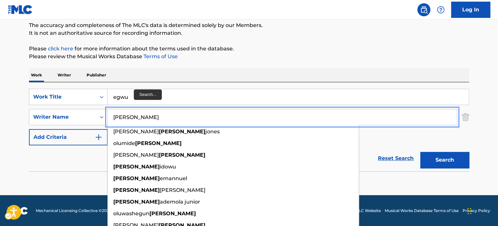
type input "ayeni"
click at [420, 152] on button "Search" at bounding box center [444, 160] width 49 height 16
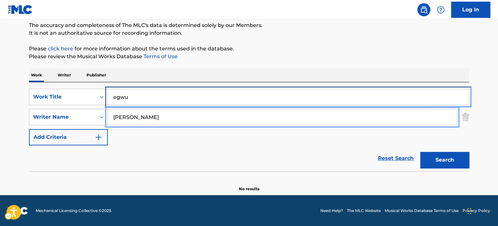
click at [145, 95] on input "egwu" at bounding box center [288, 97] width 361 height 16
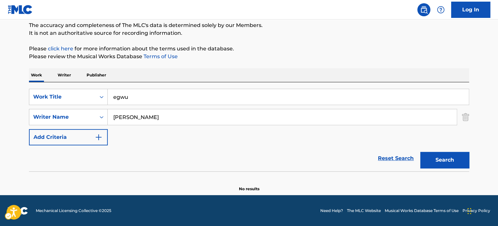
click at [159, 89] on div "SearchWithCriteriaaefc2138-dda9-4567-bf24-91dac6275d86 Work Title egwu SearchWi…" at bounding box center [249, 126] width 440 height 89
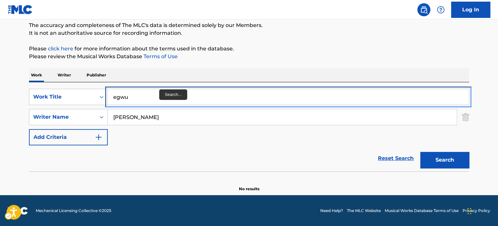
click at [159, 99] on input "egwu" at bounding box center [288, 97] width 361 height 16
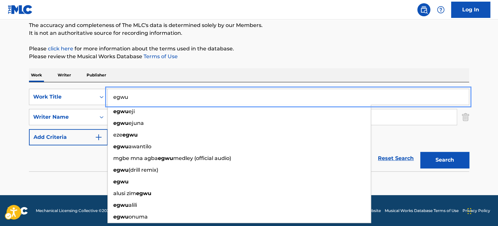
paste input "Labub"
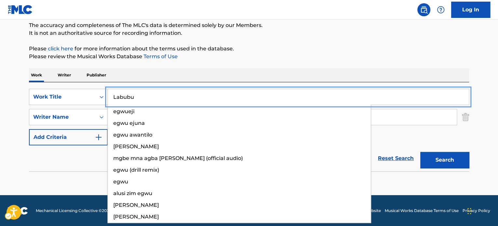
click at [294, 61] on div "The MLC Public Work Search The accuracy and completeness of The MLC's data is d…" at bounding box center [249, 86] width 456 height 212
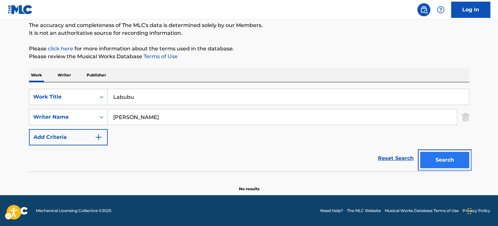
click at [452, 154] on button "Search" at bounding box center [444, 160] width 49 height 16
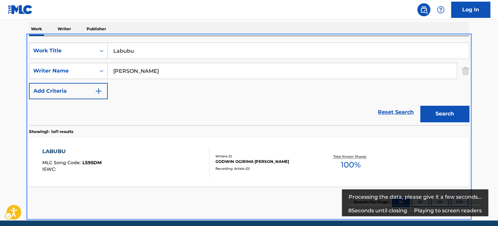
scroll to position [95, 0]
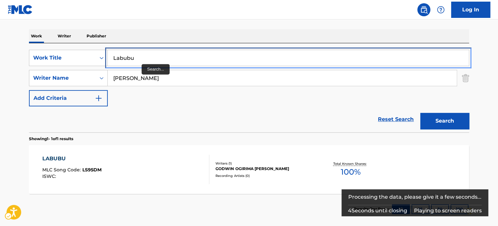
drag, startPoint x: 143, startPoint y: 59, endPoint x: 150, endPoint y: 58, distance: 6.8
click at [143, 59] on input "Labubu" at bounding box center [288, 58] width 361 height 16
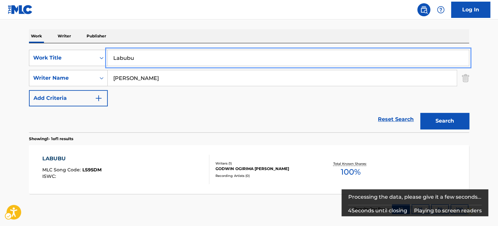
paste input "Northerners Mara _ Track 7"
type input "Northerners Mara _ Track 7"
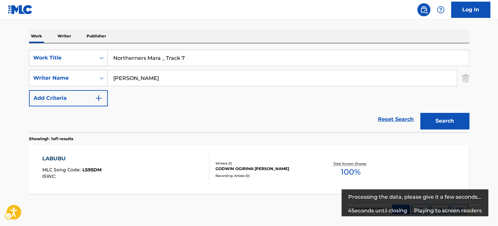
click at [181, 43] on div "SearchWithCriteriaaefc2138-dda9-4567-bf24-91dac6275d86 Work Title Northerners M…" at bounding box center [249, 87] width 440 height 89
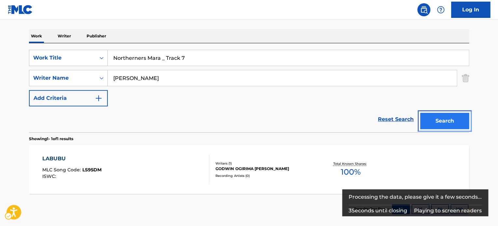
click at [442, 118] on button "Search" at bounding box center [444, 121] width 49 height 16
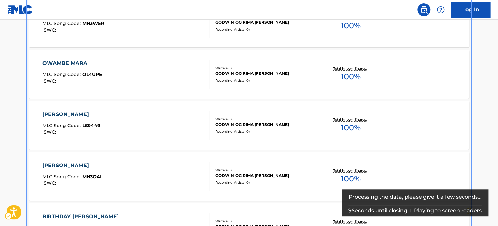
scroll to position [162, 0]
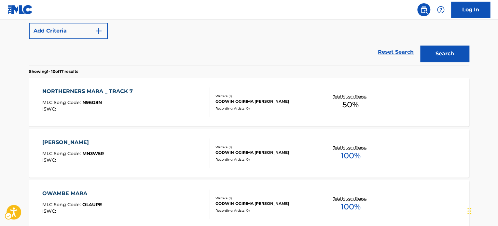
click at [315, 50] on div "Reset Search Search" at bounding box center [249, 52] width 440 height 26
click at [307, 67] on section "Showing 1 - 10 of 17 results" at bounding box center [249, 69] width 440 height 9
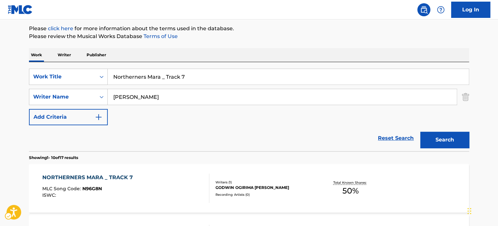
scroll to position [130, 0]
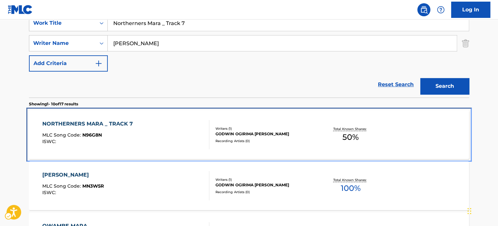
click at [163, 134] on div "NORTHERNERS MARA _ TRACK 7 MLC Song Code : N96G8N ISWC :" at bounding box center [125, 134] width 167 height 29
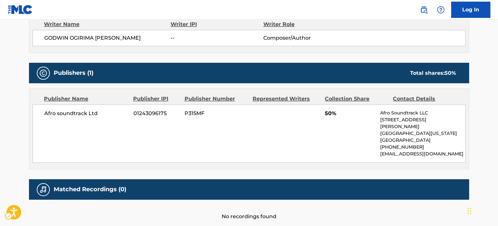
scroll to position [260, 0]
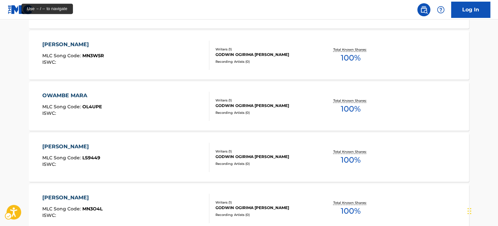
scroll to position [130, 0]
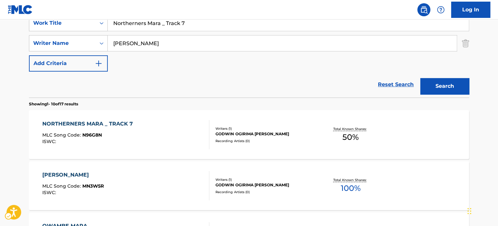
click at [129, 87] on div "Reset Search Search" at bounding box center [249, 85] width 440 height 26
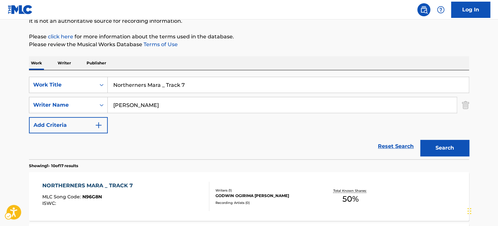
scroll to position [0, 0]
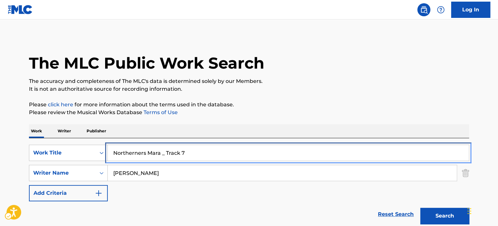
click at [201, 149] on input "Northerners Mara _ Track 7" at bounding box center [288, 153] width 361 height 16
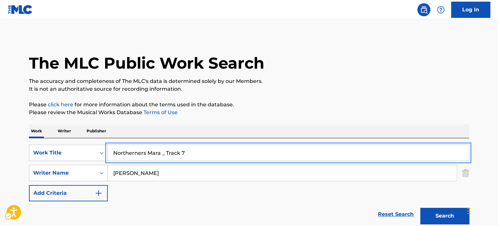
paste input "body Lives For Ever"
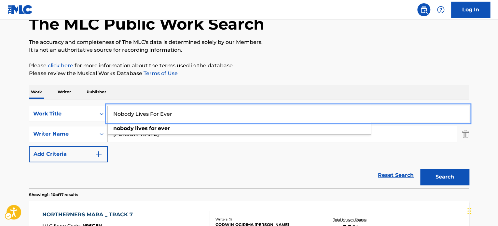
scroll to position [65, 0]
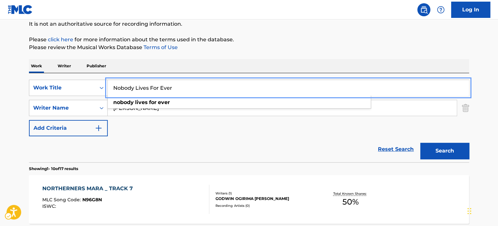
type input "Nobody Lives For Ever"
click at [166, 127] on div "SearchWithCriteriaaefc2138-dda9-4567-bf24-91dac6275d86 Work Title Nobody Lives …" at bounding box center [249, 108] width 440 height 57
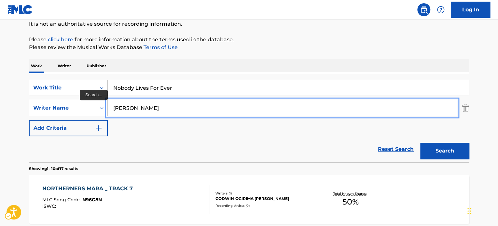
click at [170, 115] on input "ayeni" at bounding box center [282, 108] width 349 height 16
type input "LIMB"
click at [420, 143] on button "Search" at bounding box center [444, 151] width 49 height 16
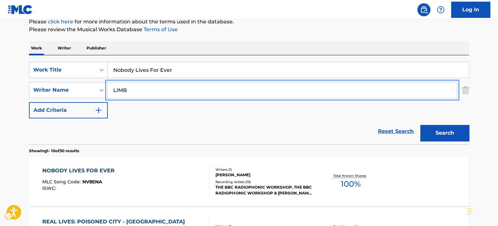
scroll to position [98, 0]
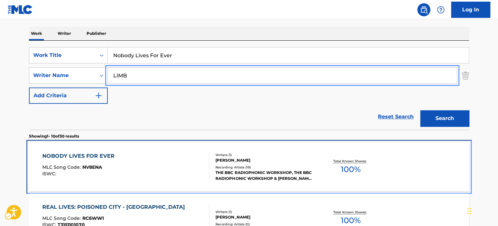
click at [152, 157] on div "NOBODY LIVES FOR EVER MLC Song Code : NV8ENA ISWC :" at bounding box center [125, 166] width 167 height 29
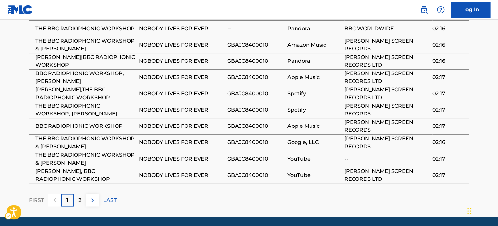
scroll to position [484, 0]
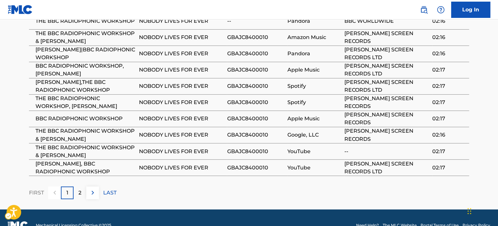
click at [163, 131] on span "NOBODY LIVES FOR EVER" at bounding box center [181, 135] width 85 height 8
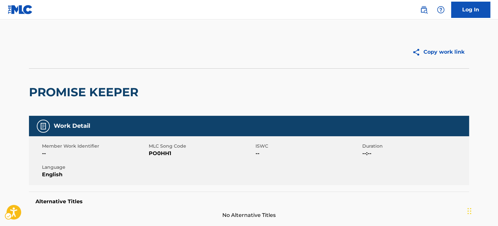
click at [207, 96] on div "PROMISE KEEPER" at bounding box center [249, 92] width 440 height 48
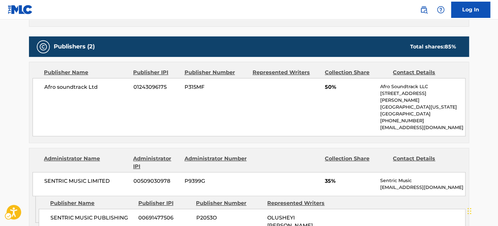
scroll to position [383, 0]
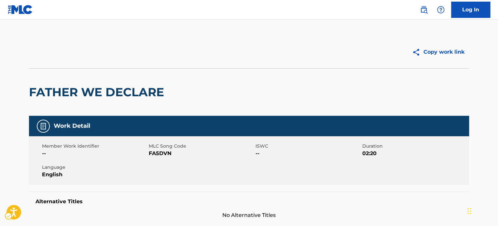
click at [122, 93] on h2 "FATHER WE DECLARE" at bounding box center [98, 92] width 138 height 15
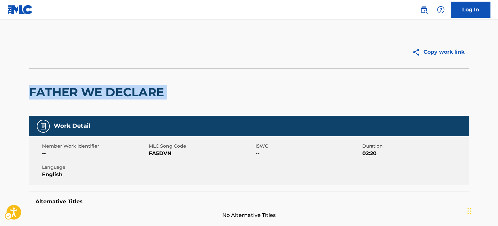
click at [122, 93] on h2 "FATHER WE DECLARE" at bounding box center [98, 92] width 138 height 15
copy div "FATHER WE DECLARE"
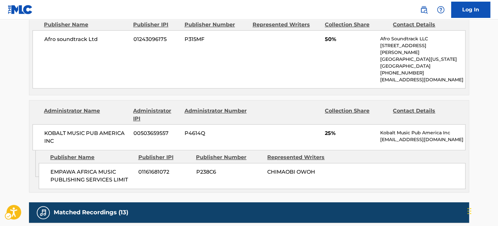
scroll to position [358, 0]
